Goal: Task Accomplishment & Management: Manage account settings

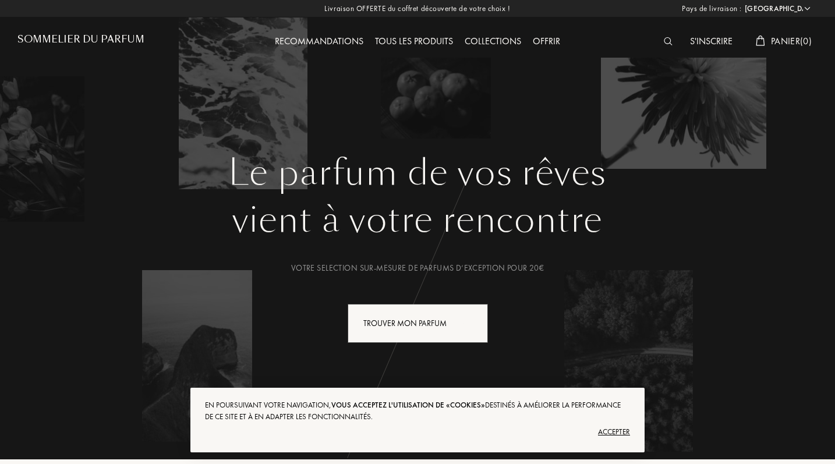
select select "FR"
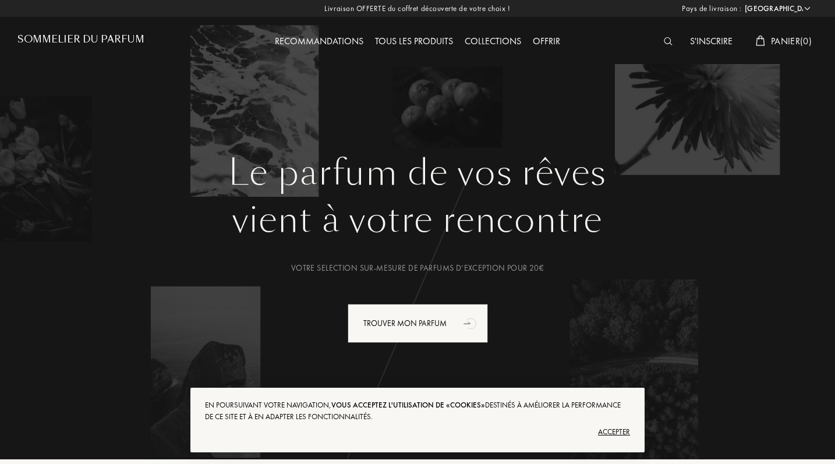
click at [607, 429] on div "Accepter" at bounding box center [417, 432] width 425 height 19
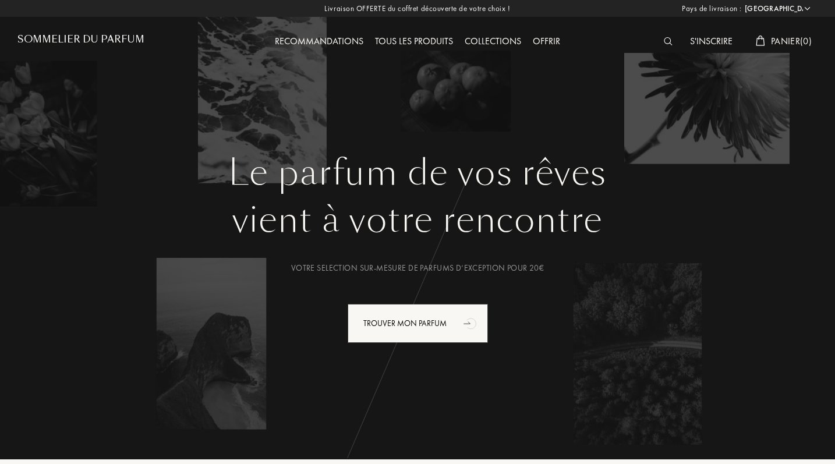
click at [712, 40] on div "S'inscrire" at bounding box center [711, 41] width 54 height 15
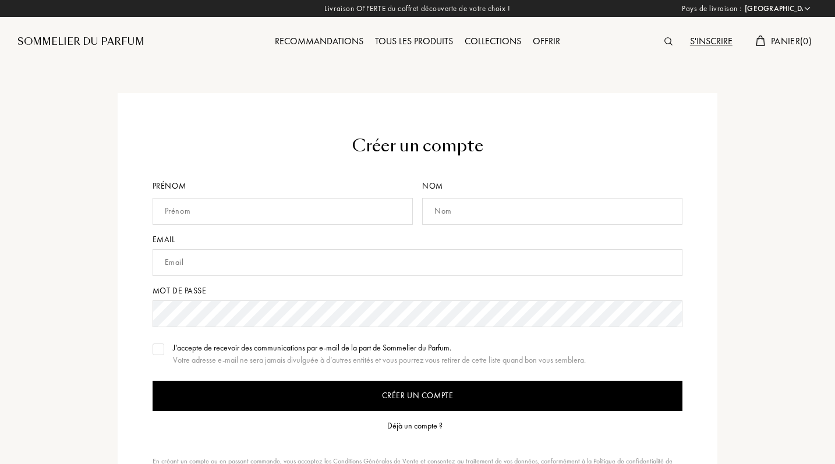
select select "FR"
click at [356, 195] on div "Prénom" at bounding box center [285, 207] width 265 height 54
click at [351, 210] on input "text" at bounding box center [283, 211] width 260 height 27
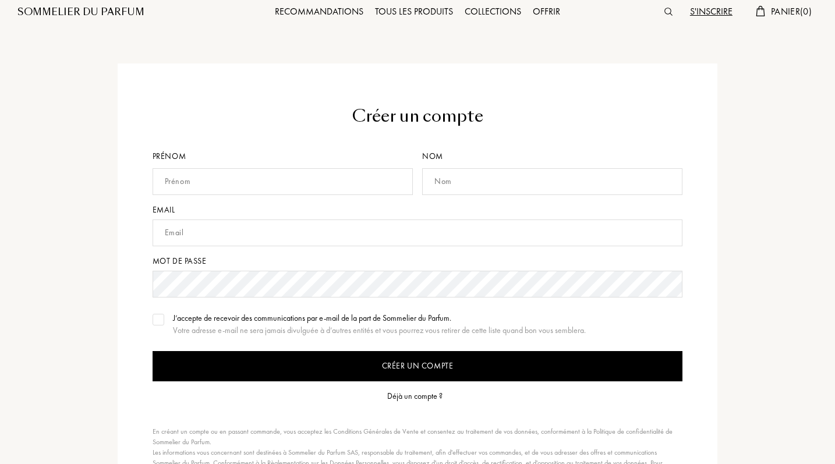
scroll to position [30, 0]
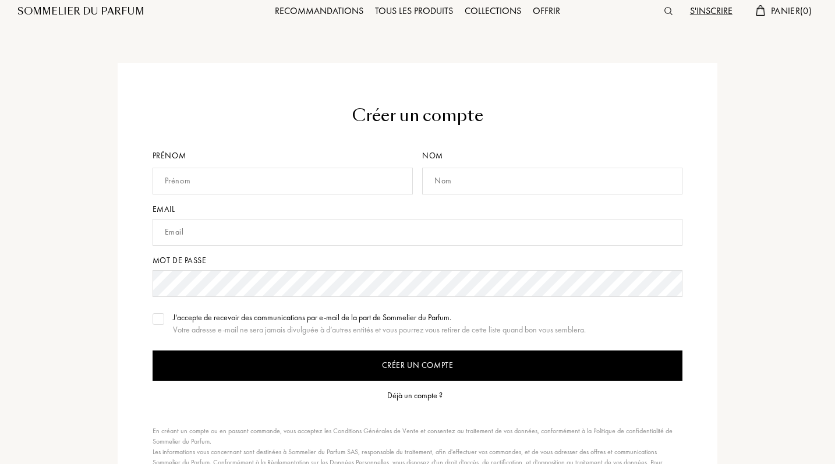
click at [340, 314] on div "J’accepte de recevoir des communications par e-mail de la part de Sommelier du …" at bounding box center [379, 318] width 413 height 12
click at [319, 179] on input "text" at bounding box center [283, 181] width 260 height 27
type input "Gardinette"
click at [475, 171] on input "text" at bounding box center [552, 181] width 260 height 27
type input "Gardin"
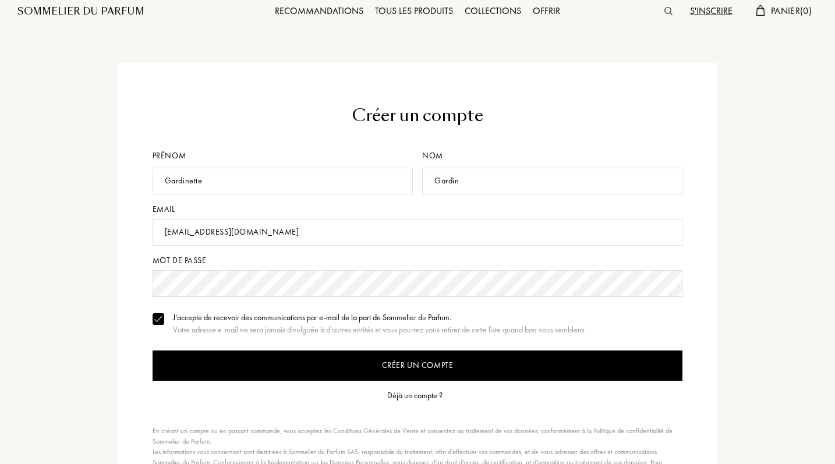
type input "gardin.anais@gmail.com"
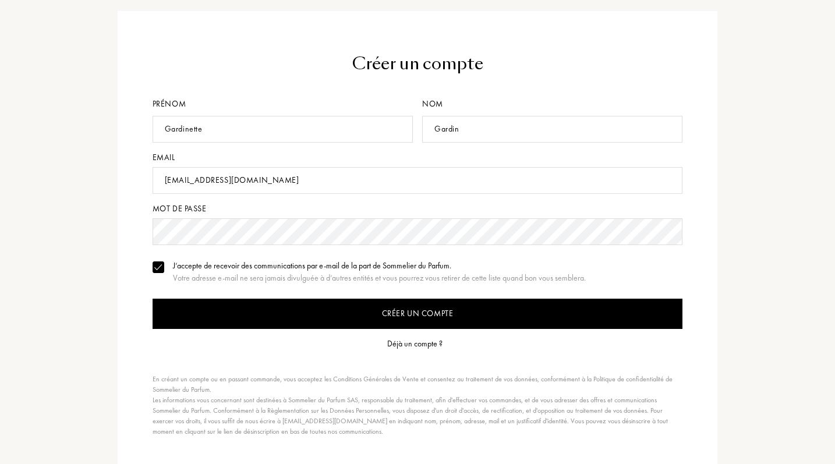
click at [227, 315] on input "Créer un compte" at bounding box center [418, 314] width 531 height 30
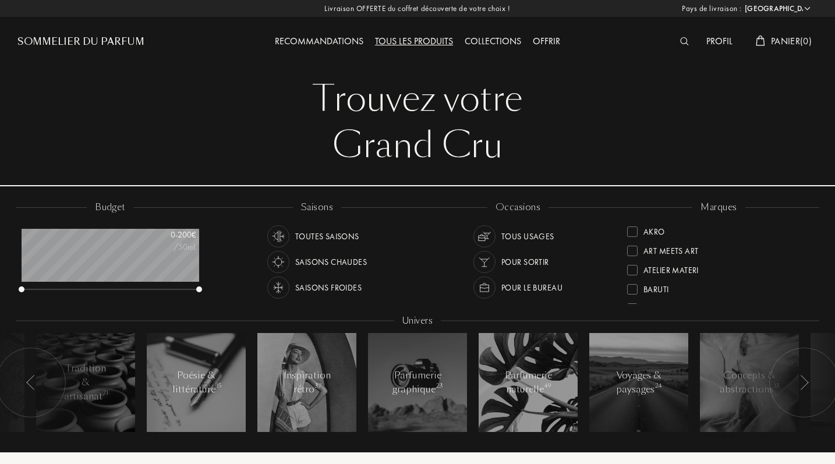
select select "FR"
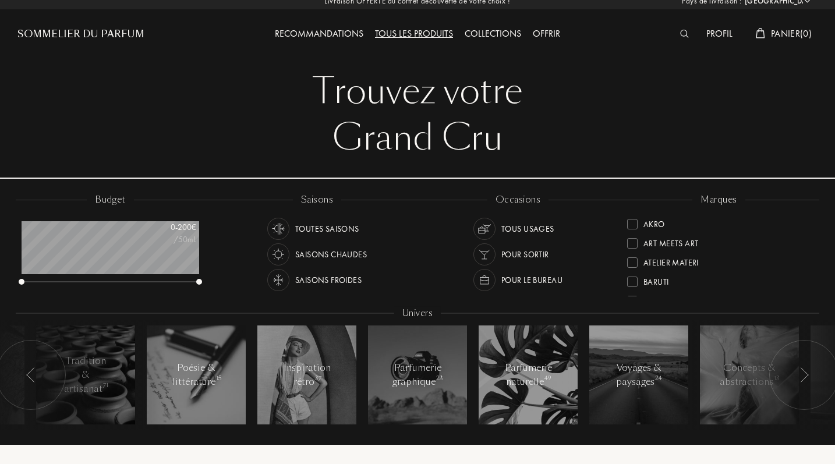
scroll to position [9, 1]
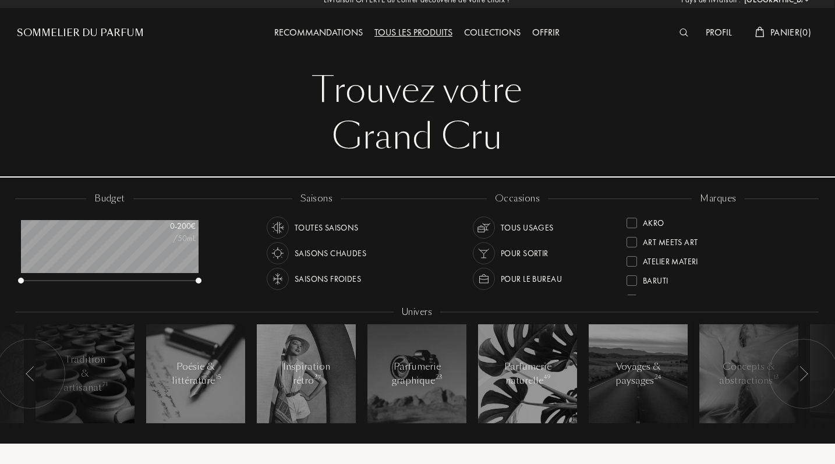
click at [708, 31] on div "Profil" at bounding box center [719, 33] width 38 height 15
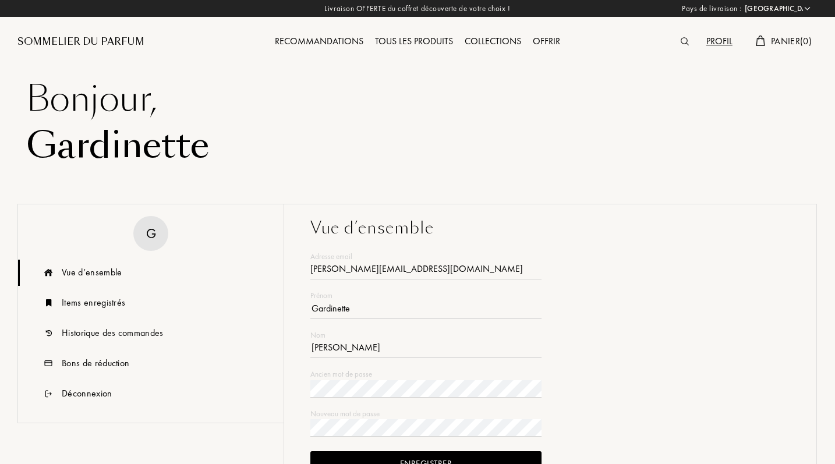
select select "FR"
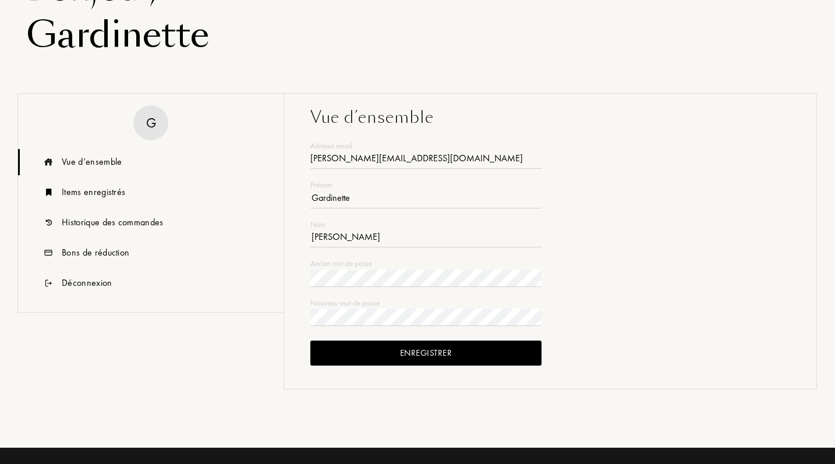
scroll to position [114, 0]
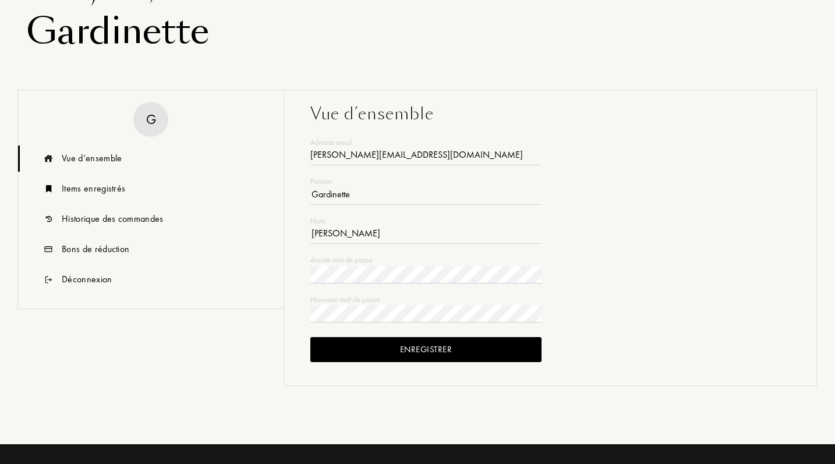
drag, startPoint x: 364, startPoint y: 191, endPoint x: 313, endPoint y: 191, distance: 51.3
click at [316, 191] on input "Gardinette" at bounding box center [425, 196] width 231 height 17
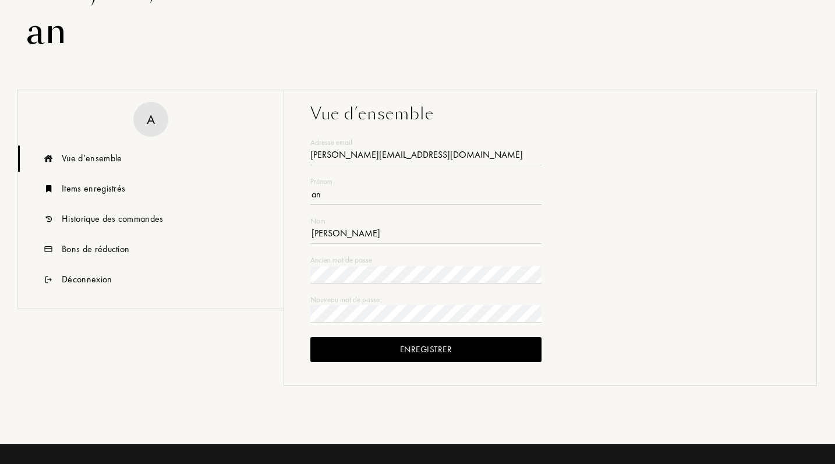
type input "a"
type input "Anais"
click at [369, 355] on div "Enregistrer" at bounding box center [425, 349] width 231 height 25
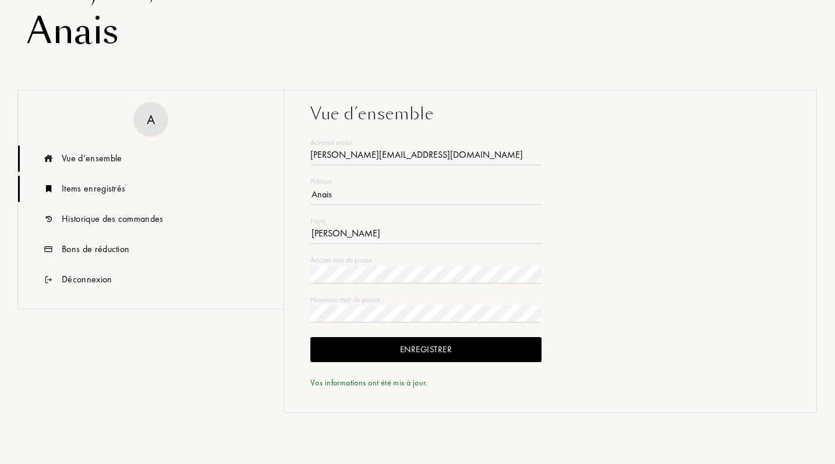
click at [164, 192] on div "Items enregistrés" at bounding box center [151, 189] width 266 height 26
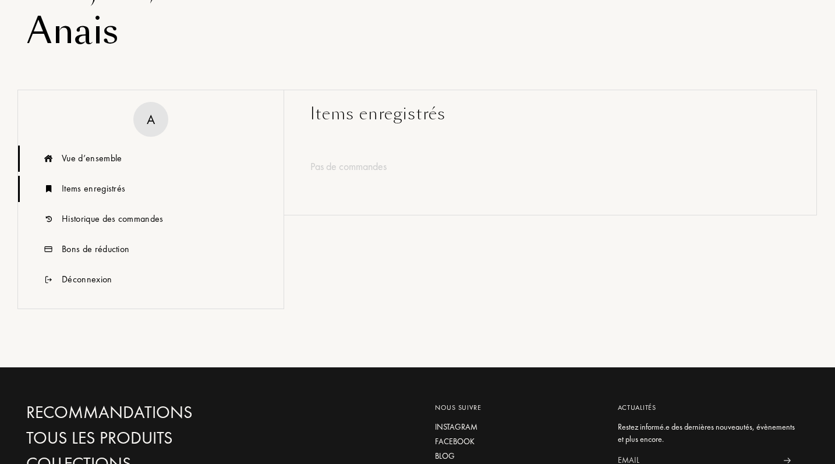
click at [151, 166] on div "Vue d’ensemble" at bounding box center [151, 159] width 266 height 26
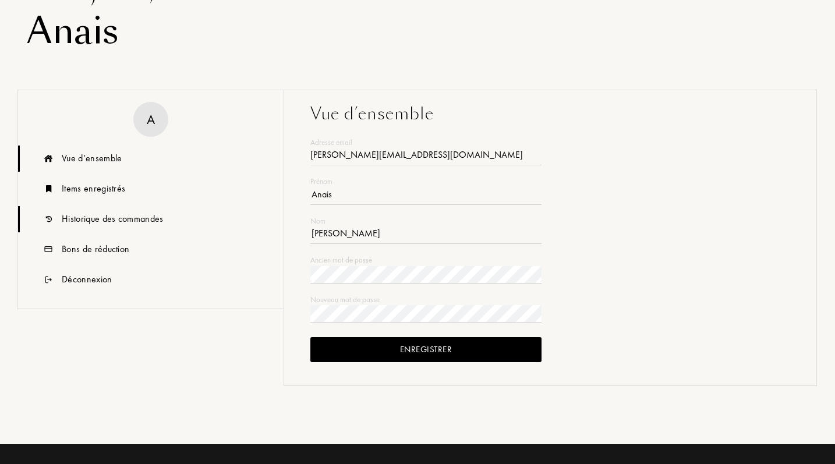
click at [147, 209] on div "Historique des commandes" at bounding box center [151, 219] width 266 height 26
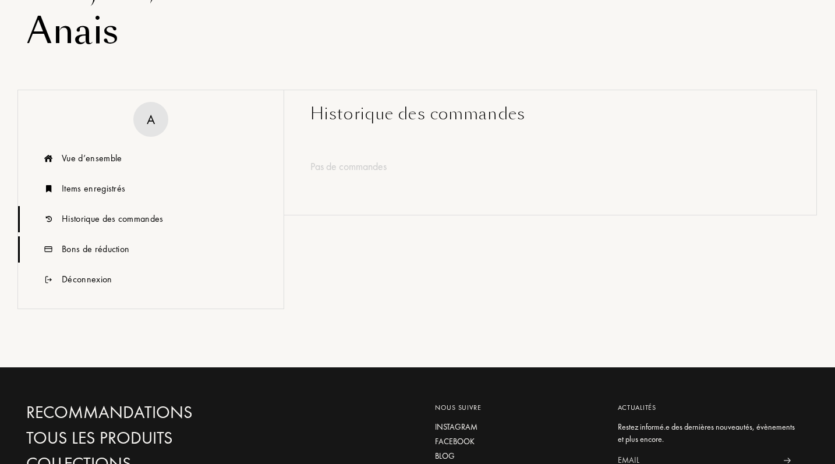
click at [138, 238] on div "Bons de réduction" at bounding box center [151, 249] width 266 height 26
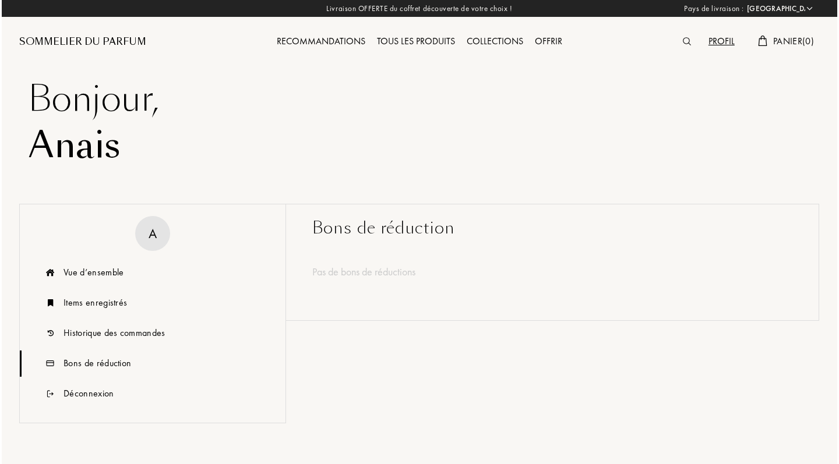
scroll to position [0, 0]
click at [687, 43] on div at bounding box center [688, 41] width 26 height 15
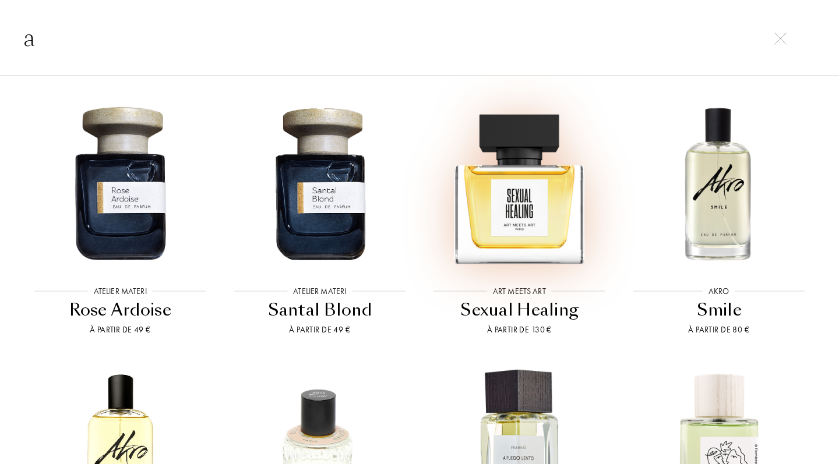
scroll to position [1885, 0]
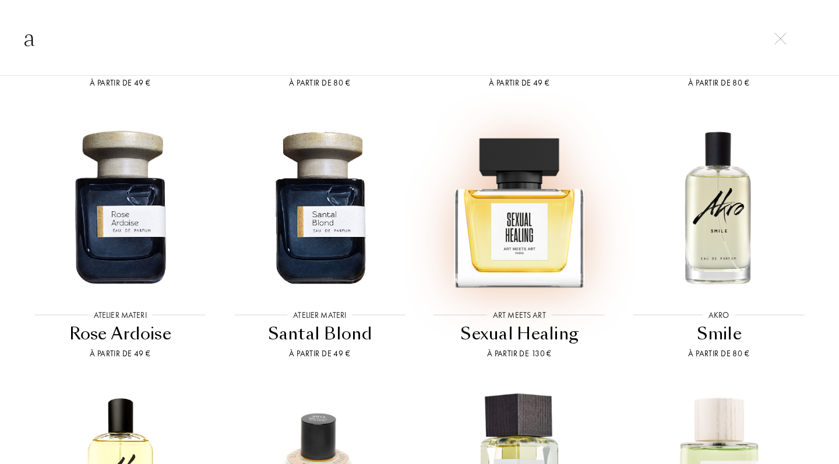
type input "a"
click at [546, 183] on img at bounding box center [518, 205] width 179 height 179
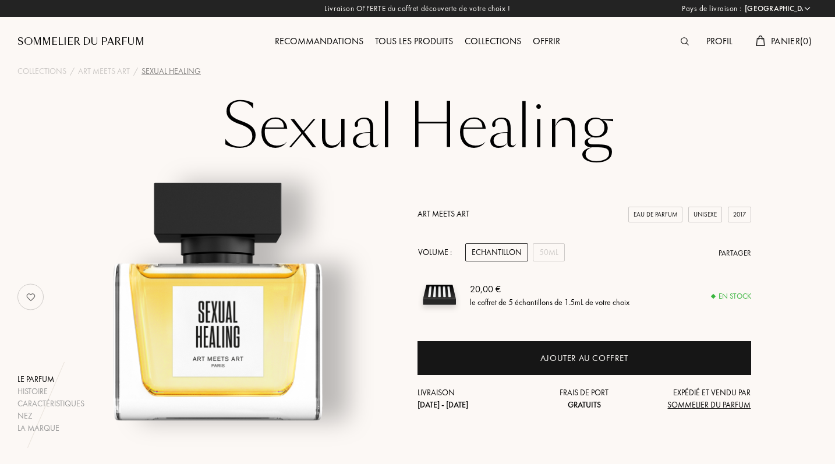
select select "FR"
click at [722, 43] on div "Profil" at bounding box center [720, 41] width 38 height 15
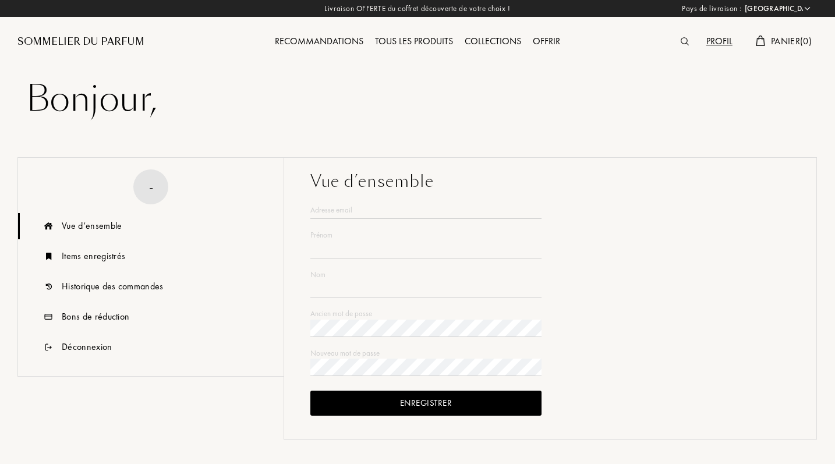
select select "FR"
type input "Anais"
type input "Gardin"
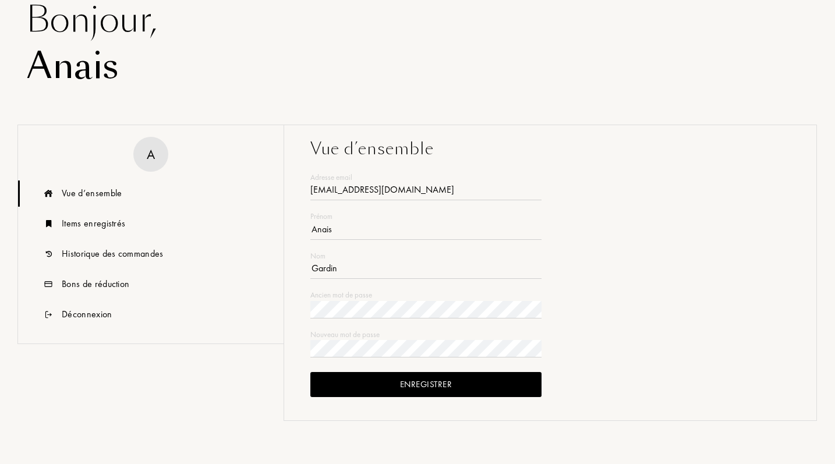
scroll to position [87, 0]
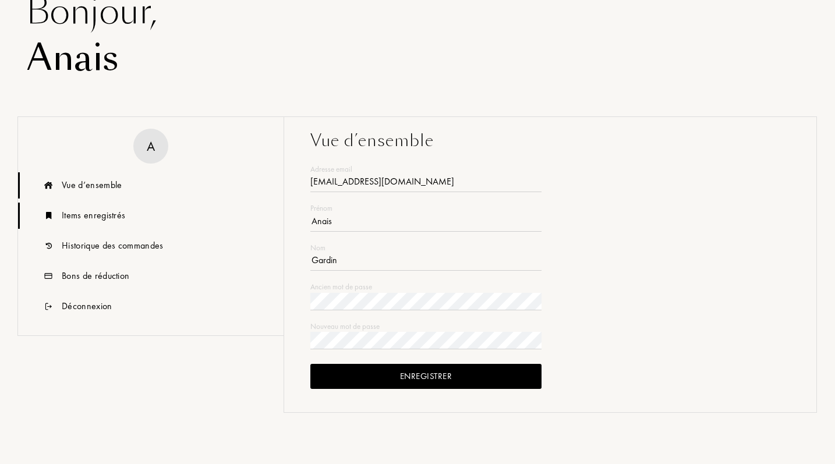
click at [94, 220] on div "Items enregistrés" at bounding box center [93, 216] width 63 height 14
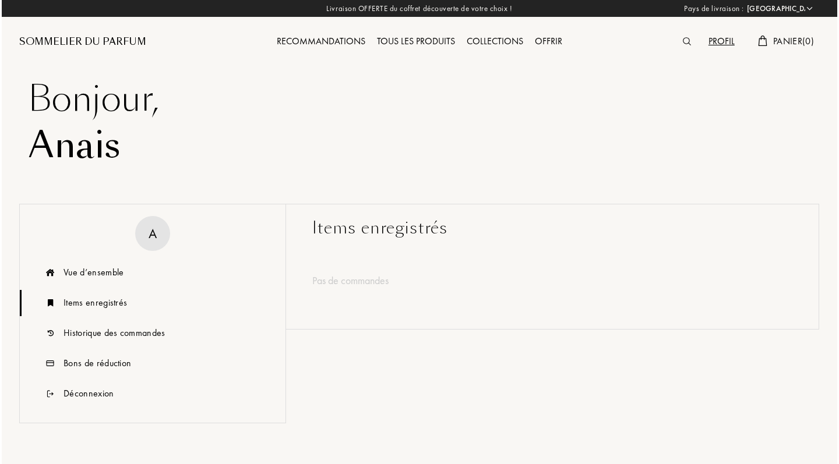
scroll to position [0, 0]
click at [684, 41] on img at bounding box center [685, 41] width 8 height 8
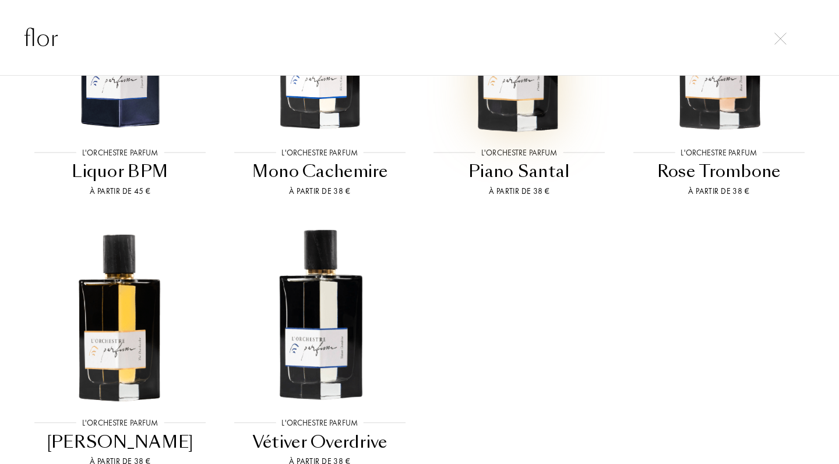
scroll to position [946, 0]
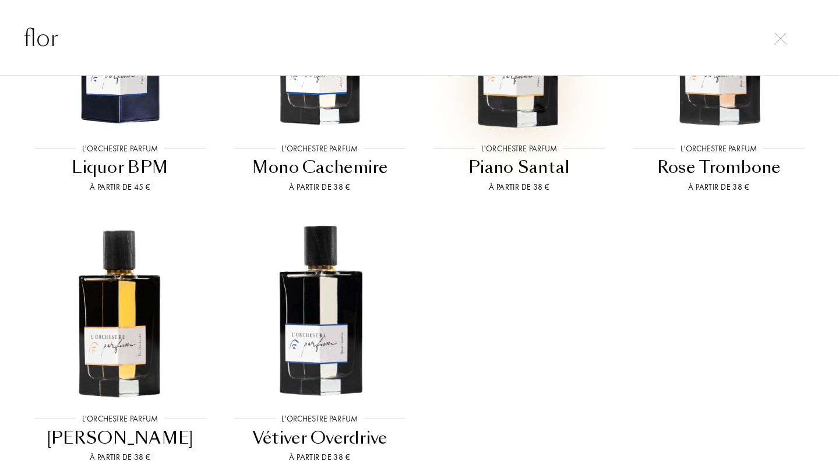
type input "flor"
click at [546, 113] on img at bounding box center [518, 39] width 179 height 179
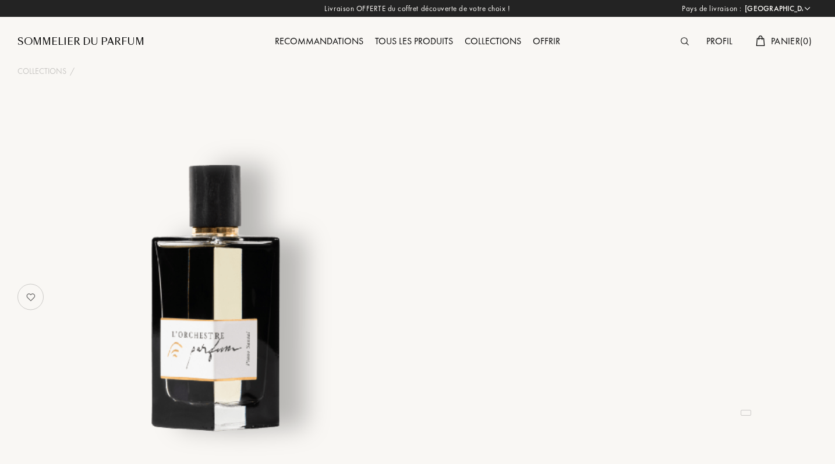
select select "FR"
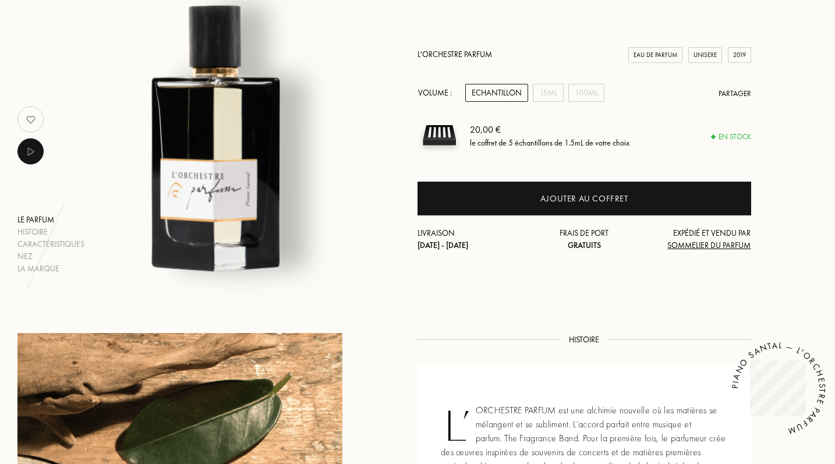
scroll to position [173, 0]
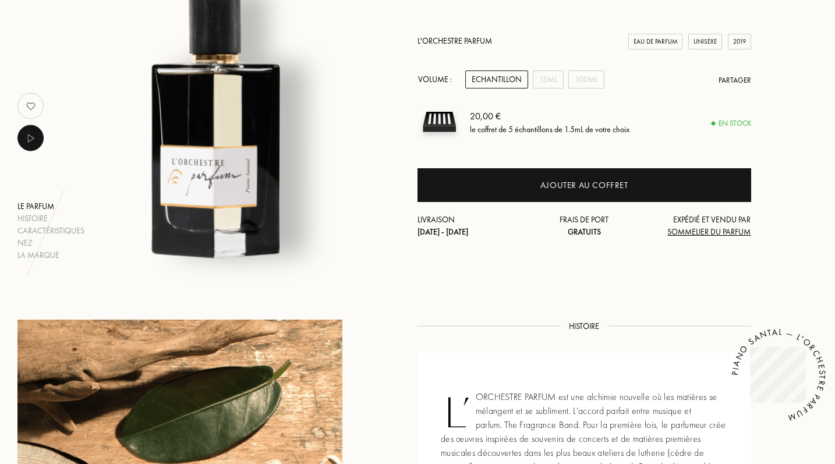
click at [29, 103] on img at bounding box center [30, 105] width 23 height 23
click at [30, 135] on img at bounding box center [30, 138] width 15 height 15
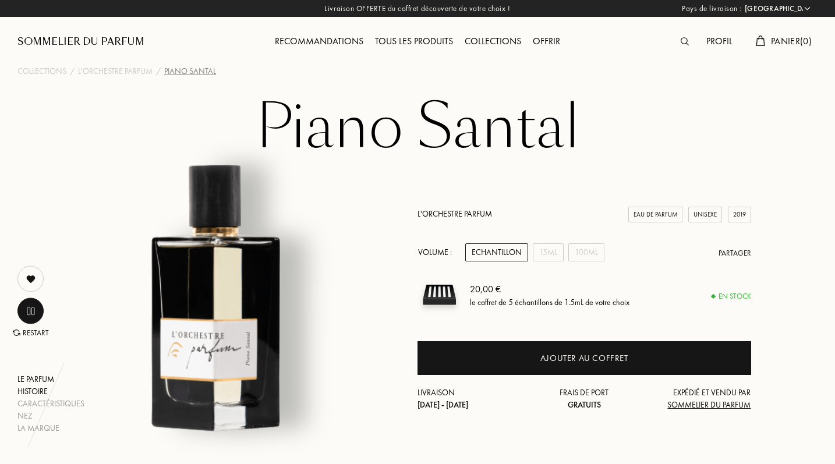
scroll to position [0, 0]
click at [30, 393] on div "Histoire" at bounding box center [50, 392] width 67 height 12
click at [728, 40] on div "Profil" at bounding box center [720, 41] width 38 height 15
